Goal: Task Accomplishment & Management: Use online tool/utility

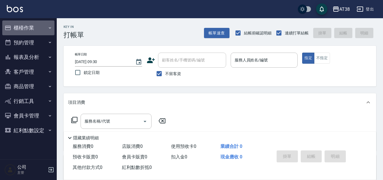
click at [24, 27] on button "櫃檯作業" at bounding box center [28, 27] width 52 height 15
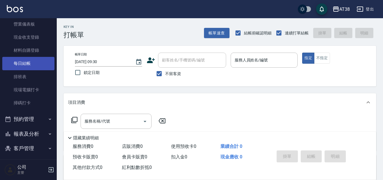
scroll to position [114, 0]
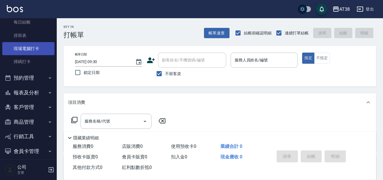
click at [22, 51] on link "現場電腦打卡" at bounding box center [28, 48] width 52 height 13
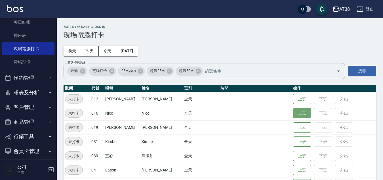
click at [293, 111] on button "上班" at bounding box center [302, 113] width 18 height 10
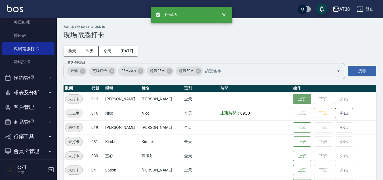
click at [293, 102] on button "上班" at bounding box center [302, 99] width 18 height 10
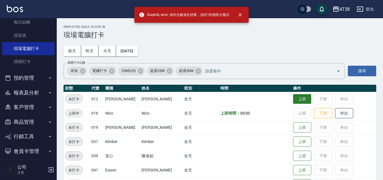
click at [293, 99] on button "上班" at bounding box center [302, 99] width 18 height 10
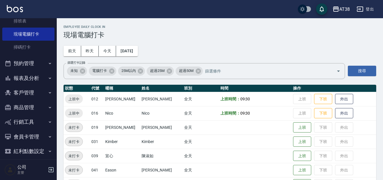
scroll to position [134, 0]
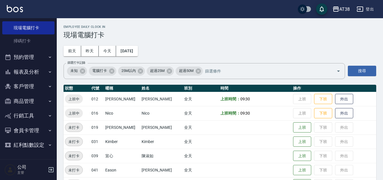
click at [26, 68] on button "報表及分析" at bounding box center [28, 71] width 52 height 15
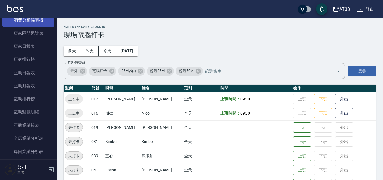
scroll to position [248, 0]
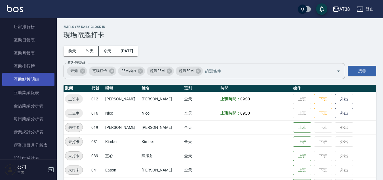
click at [38, 76] on link "互助點數明細" at bounding box center [28, 79] width 52 height 13
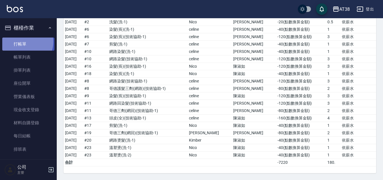
click at [25, 42] on link "打帳單" at bounding box center [28, 43] width 52 height 13
